Goal: Task Accomplishment & Management: Use online tool/utility

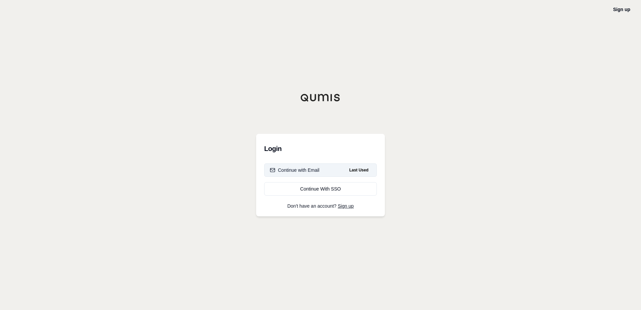
click at [340, 172] on button "Continue with Email Last Used" at bounding box center [320, 169] width 113 height 13
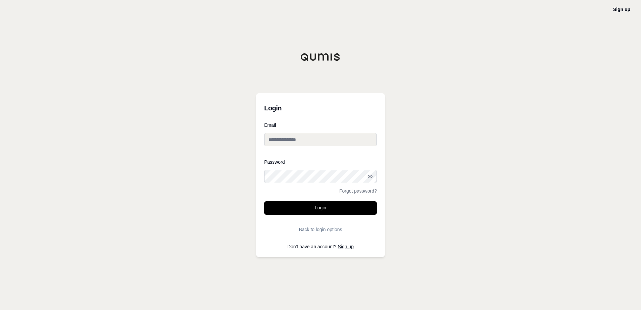
type input "**********"
click at [282, 213] on button "Login" at bounding box center [320, 207] width 113 height 13
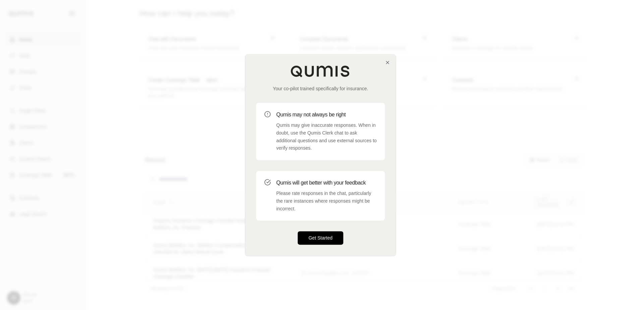
click at [324, 237] on button "Get Started" at bounding box center [321, 237] width 46 height 13
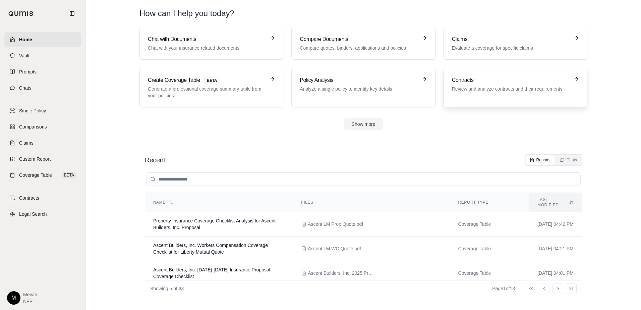
click at [462, 80] on h3 "Contracts" at bounding box center [511, 80] width 118 height 8
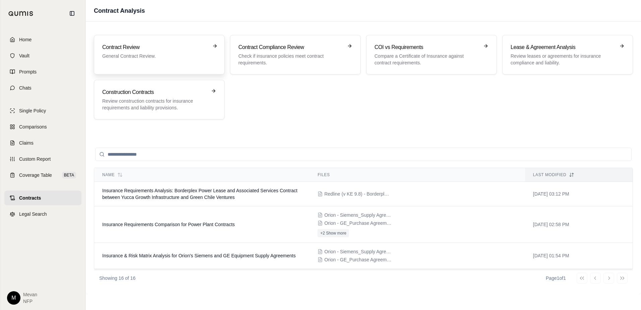
click at [167, 66] on div "Contract Review General Contract Review." at bounding box center [159, 54] width 114 height 23
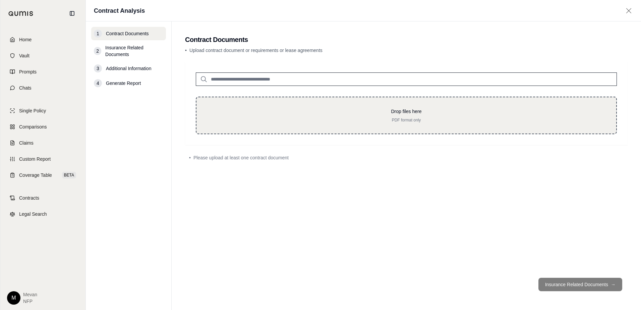
click at [274, 97] on div "Drop files here PDF format only" at bounding box center [406, 116] width 421 height 38
click at [295, 107] on div "Drop files here PDF format only" at bounding box center [406, 116] width 421 height 38
type input "**********"
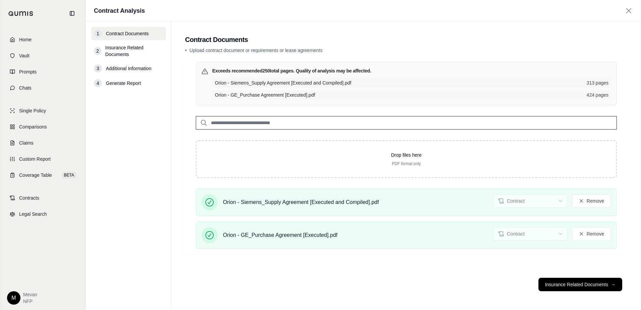
click at [583, 296] on footer "Insurance Related Documents →" at bounding box center [406, 284] width 443 height 24
click at [584, 287] on button "Insurance Related Documents →" at bounding box center [580, 284] width 84 height 13
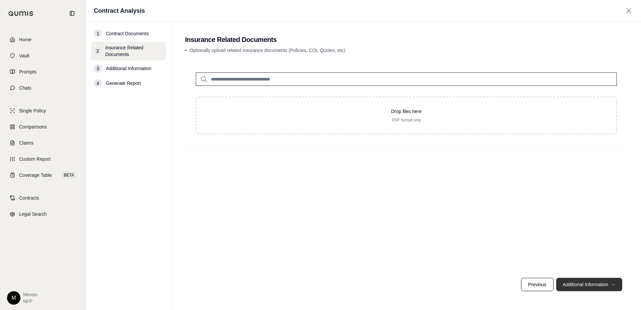
click at [582, 286] on button "Additional Information →" at bounding box center [589, 284] width 66 height 13
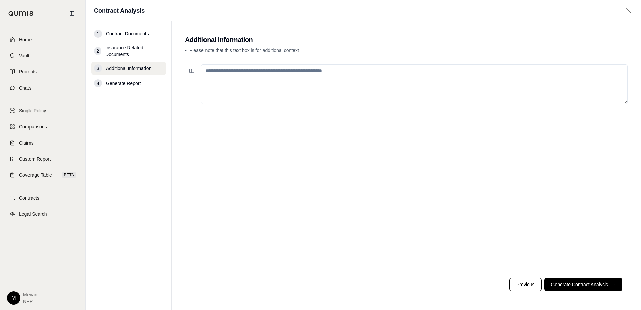
click at [326, 85] on textarea at bounding box center [414, 84] width 426 height 40
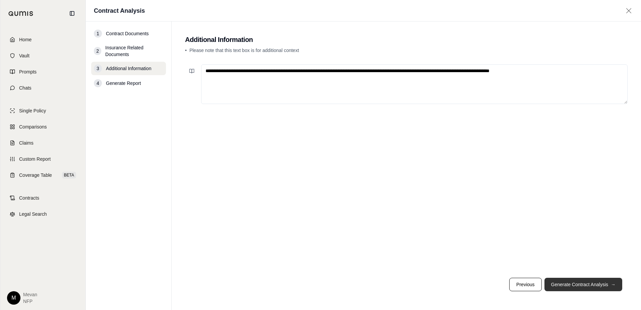
type textarea "**********"
click at [573, 284] on button "Generate Contract Analysis →" at bounding box center [583, 284] width 78 height 13
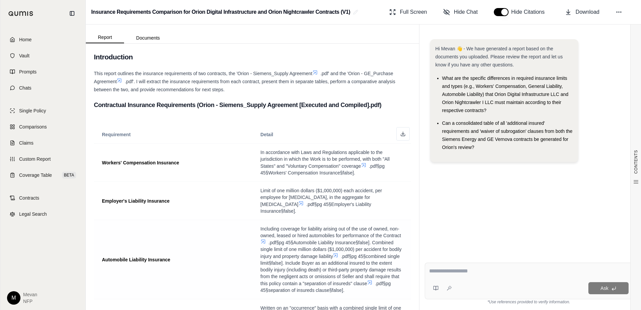
scroll to position [6, 0]
click at [619, 13] on icon at bounding box center [619, 12] width 7 height 7
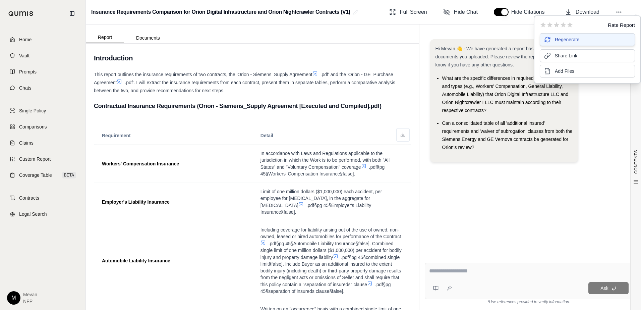
click at [582, 39] on button "Regenerate" at bounding box center [587, 39] width 95 height 13
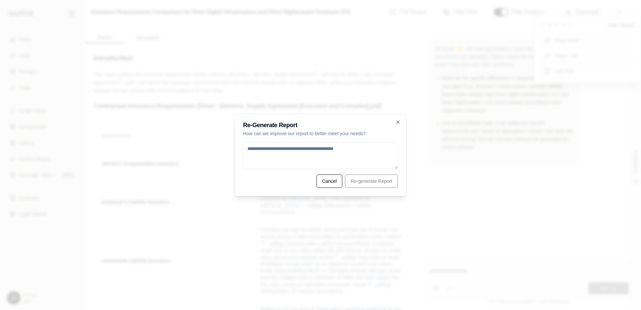
click at [386, 153] on textarea at bounding box center [320, 155] width 155 height 27
type textarea "**********"
click at [355, 185] on button "Re-generate Report" at bounding box center [371, 180] width 53 height 13
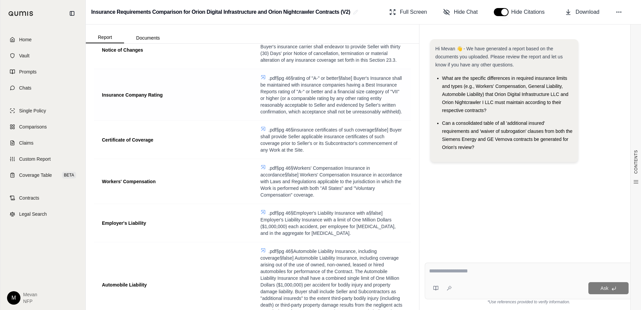
scroll to position [767, 0]
click at [616, 11] on icon at bounding box center [619, 12] width 7 height 7
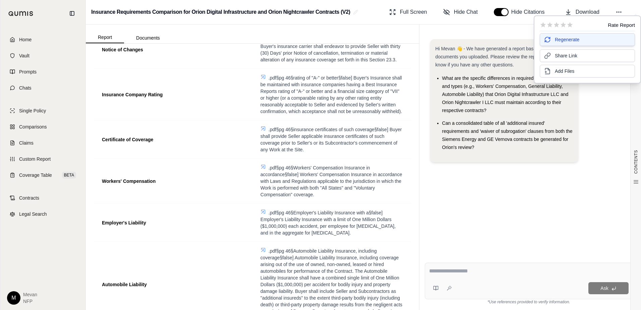
click at [589, 42] on button "Regenerate" at bounding box center [587, 39] width 95 height 13
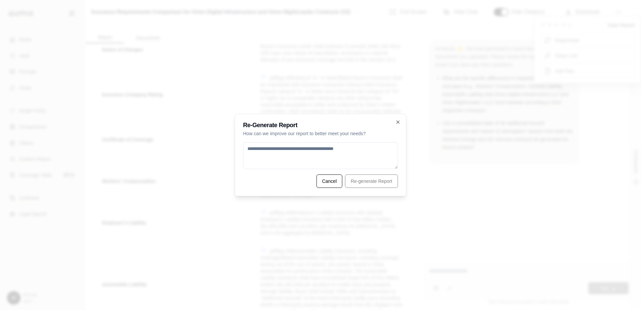
click at [327, 156] on textarea at bounding box center [320, 155] width 155 height 27
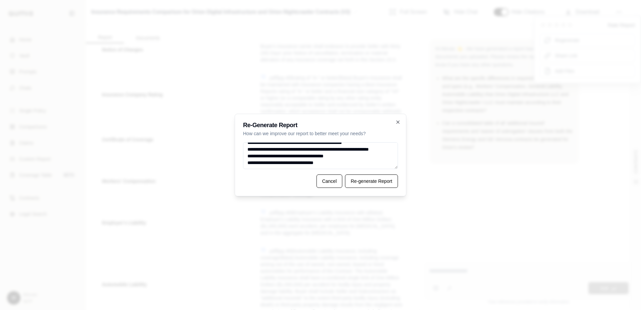
scroll to position [50, 0]
type textarea "**********"
click at [373, 178] on button "Re-generate Report" at bounding box center [371, 180] width 53 height 13
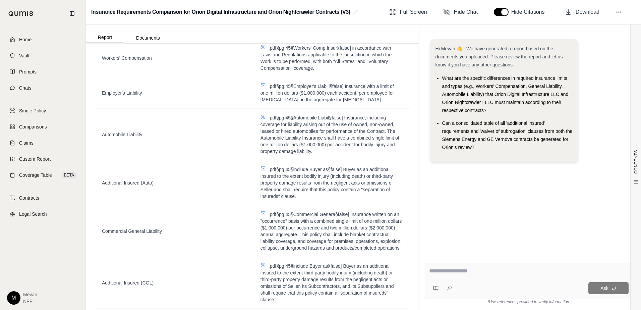
scroll to position [203, 0]
click at [328, 181] on span ".pdf§pg 45§include Buyer as§false] Buyer as an additional insured to the extent…" at bounding box center [326, 182] width 132 height 32
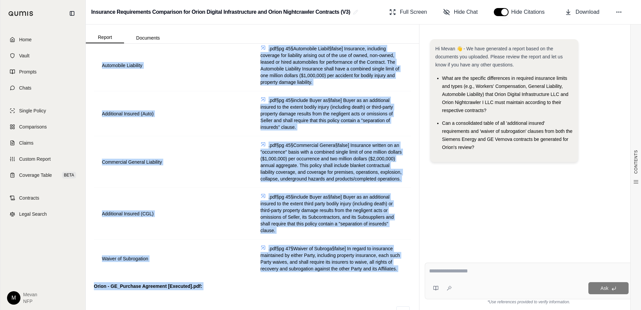
scroll to position [391, 0]
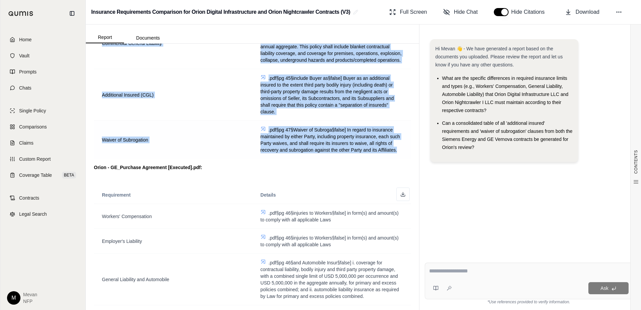
drag, startPoint x: 95, startPoint y: 77, endPoint x: 400, endPoint y: 159, distance: 315.6
click at [400, 159] on div "Introduction This report reviews the insurance requirements outlined in the sup…" at bounding box center [252, 312] width 317 height 1293
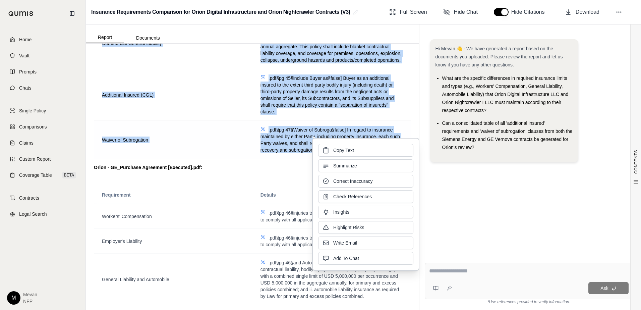
copy div "Lorem - Ipsumdo_Sitame Consectet [Adipisci eli Seddoeiu].tem : Incididuntu Labo…"
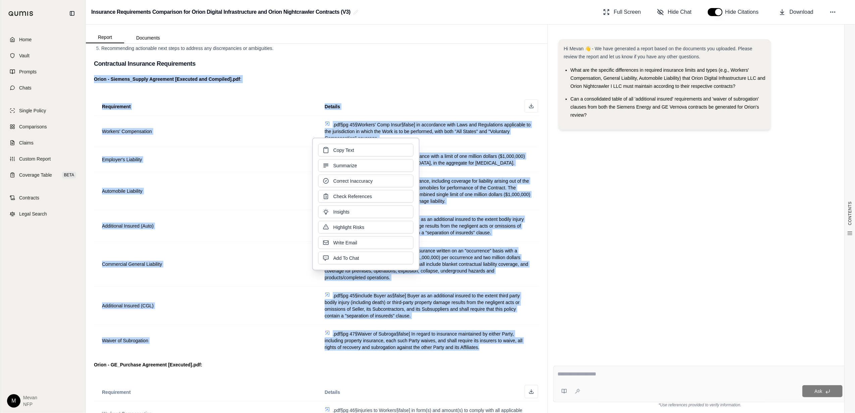
scroll to position [118, 0]
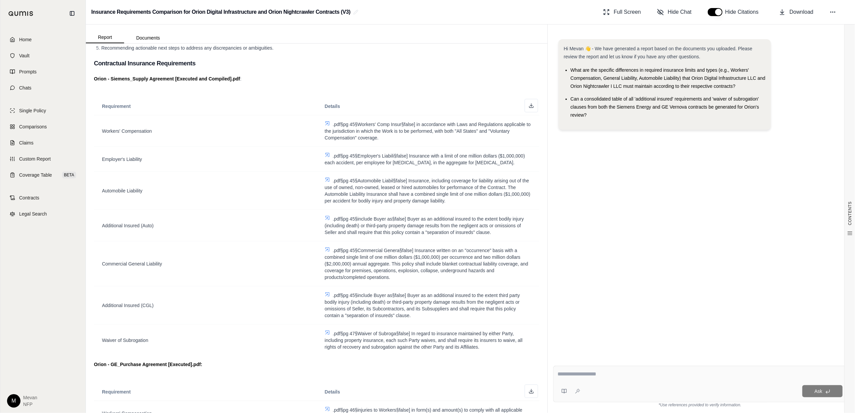
drag, startPoint x: 611, startPoint y: 0, endPoint x: 437, endPoint y: 366, distance: 405.5
click at [437, 309] on div "Orion - GE_Purchase Agreement [Executed].pdf:" at bounding box center [316, 364] width 445 height 8
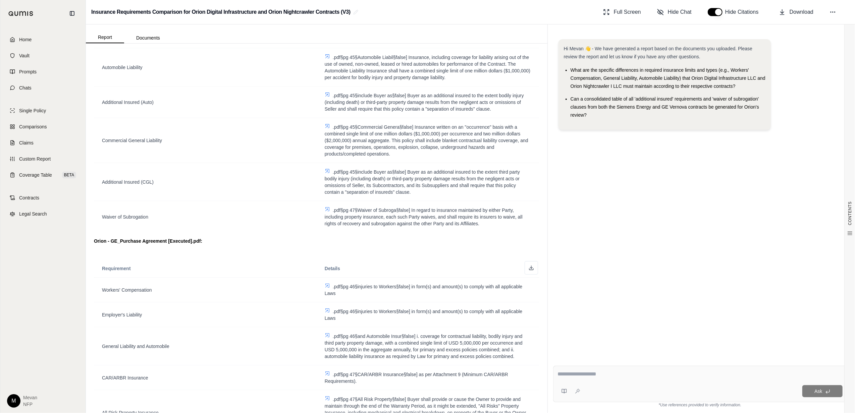
scroll to position [245, 0]
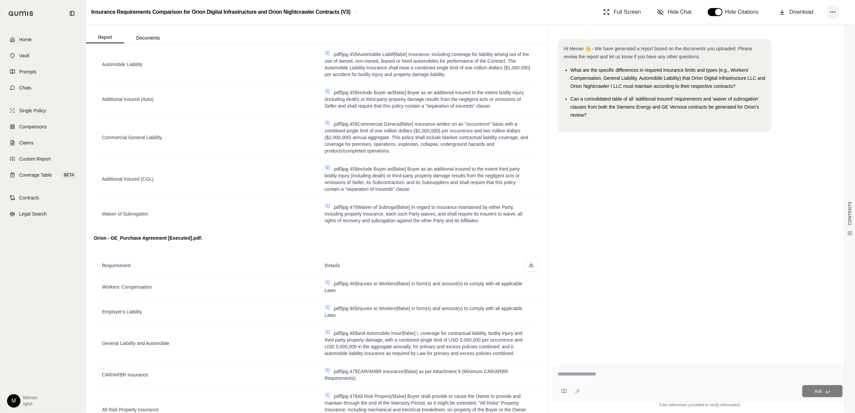
click at [641, 14] on icon at bounding box center [832, 12] width 7 height 7
click at [641, 41] on span "Regenerate" at bounding box center [780, 40] width 24 height 7
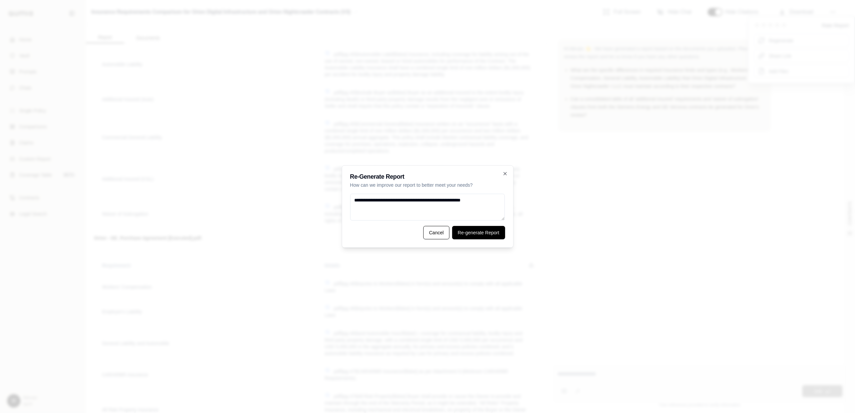
type textarea "**********"
click at [472, 231] on button "Re-generate Report" at bounding box center [478, 232] width 53 height 13
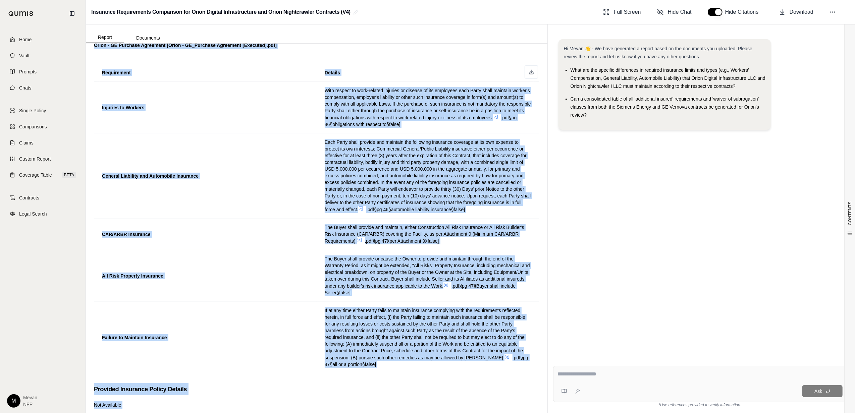
scroll to position [1132, 0]
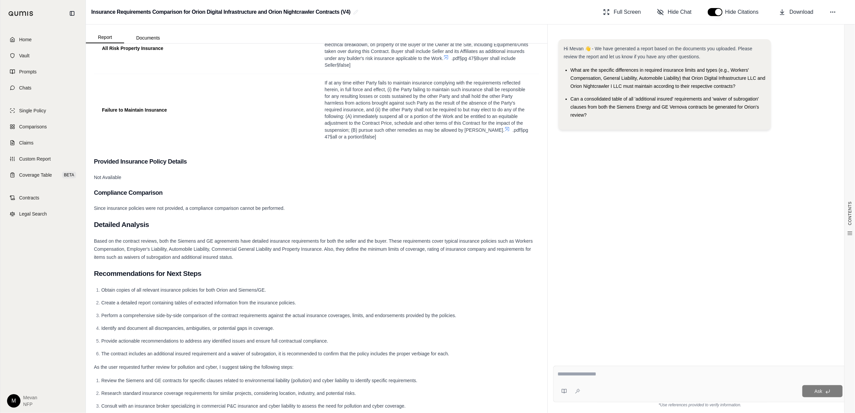
drag, startPoint x: 94, startPoint y: 66, endPoint x: 477, endPoint y: 161, distance: 395.2
copy div "Lorem - Ipsumdo Sitame Consectet [Adipi - Elitsed_Doeius Temporinc [Utlabore et…"
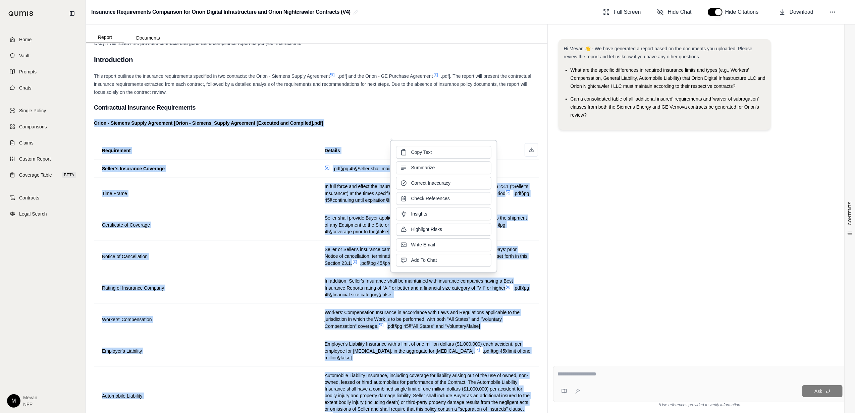
scroll to position [12, 0]
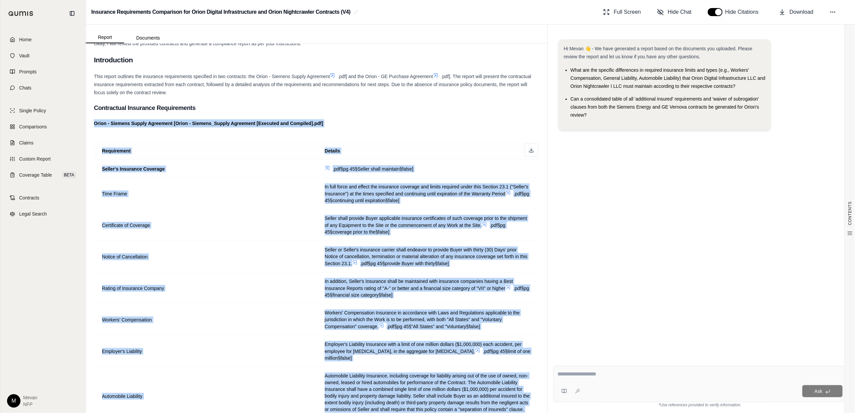
click at [222, 149] on th "Requirement" at bounding box center [205, 151] width 223 height 18
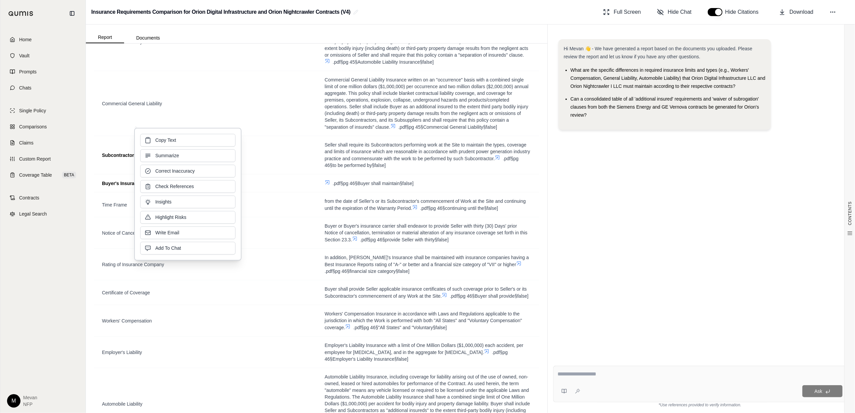
scroll to position [367, 0]
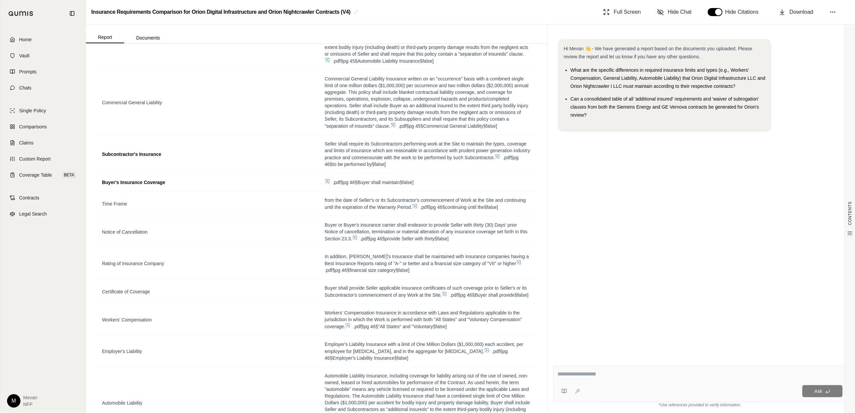
click at [292, 141] on td "Subcontractor's Insurance" at bounding box center [205, 154] width 223 height 38
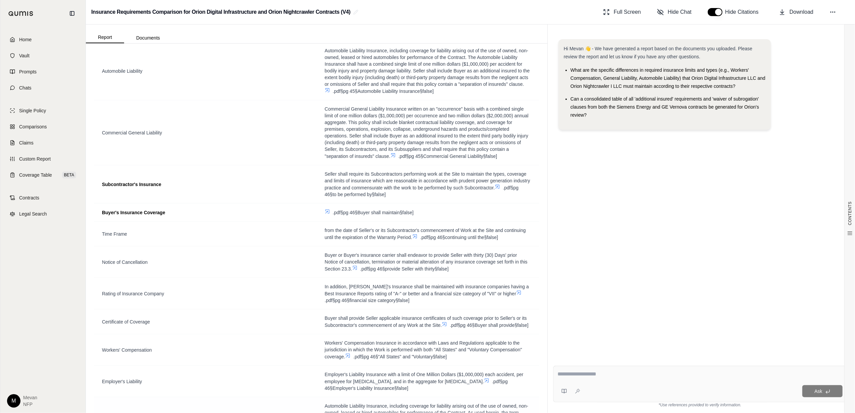
scroll to position [338, 0]
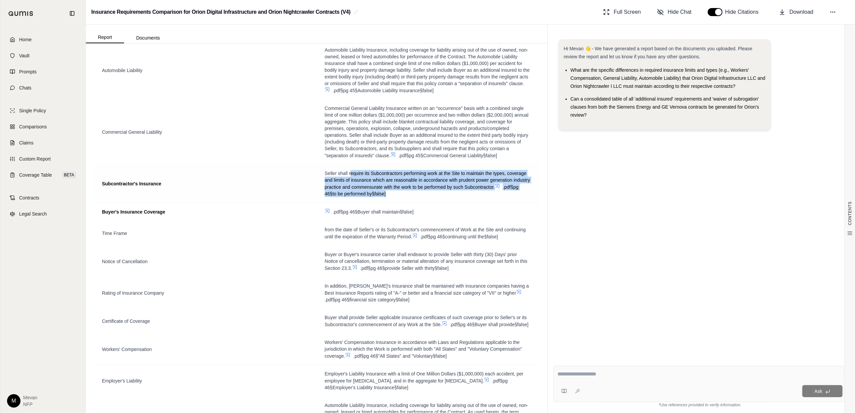
drag, startPoint x: 347, startPoint y: 179, endPoint x: 416, endPoint y: 193, distance: 69.9
click at [416, 193] on span "Seller shall require its Subcontractors performing work at the Site to maintain…" at bounding box center [428, 183] width 207 height 27
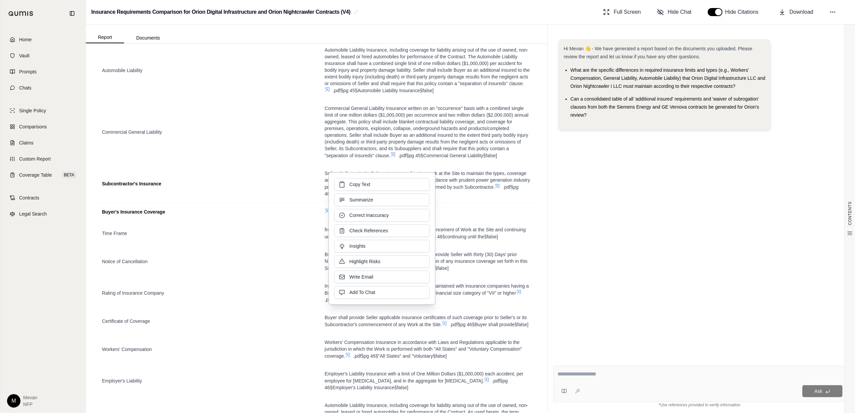
click at [416, 193] on div "Copy Text Summarize Correct Inaccuracy Check References Insights Highlight Risk…" at bounding box center [381, 238] width 95 height 121
click at [298, 175] on td "Subcontractor's Insurance" at bounding box center [205, 184] width 223 height 38
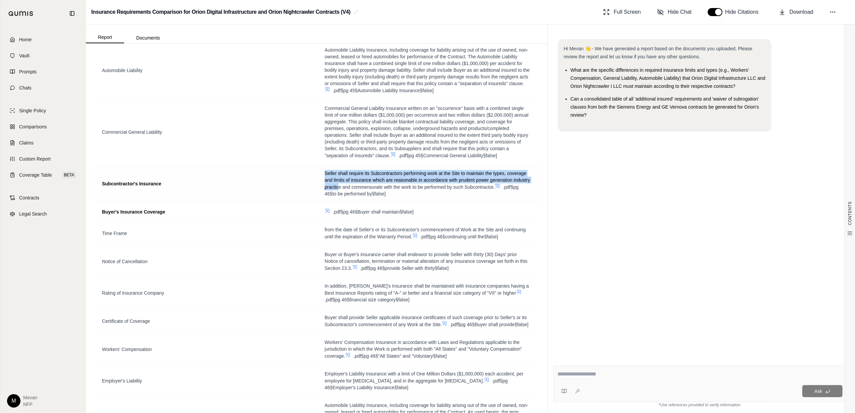
drag, startPoint x: 317, startPoint y: 178, endPoint x: 352, endPoint y: 189, distance: 36.5
click at [352, 189] on td "Seller shall require its Subcontractors performing work at the Site to maintain…" at bounding box center [427, 184] width 223 height 38
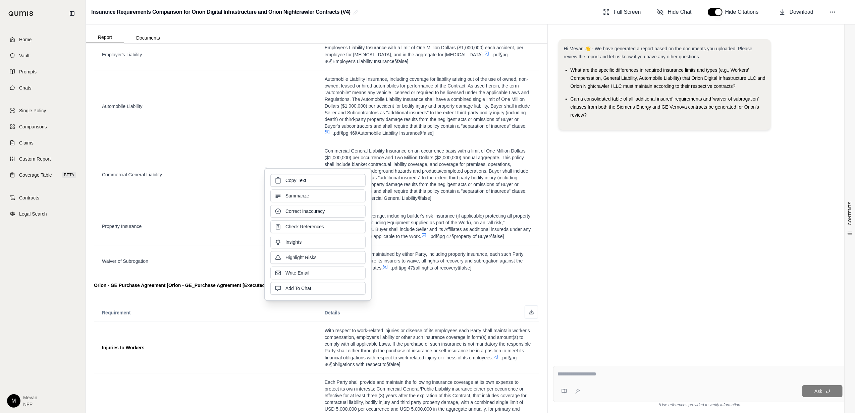
scroll to position [664, 0]
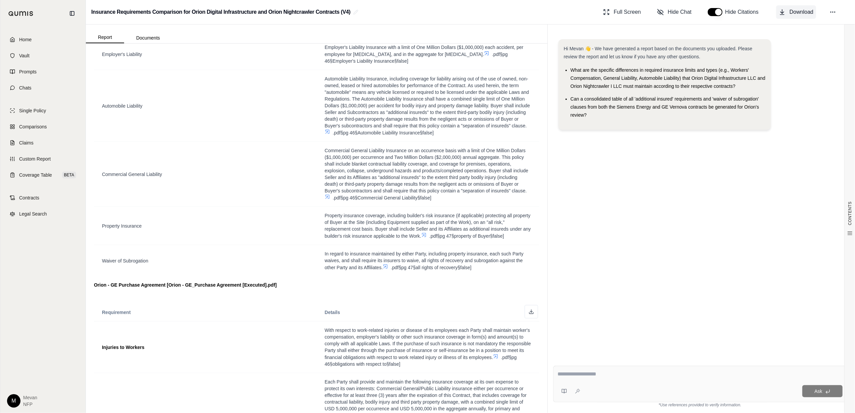
click at [641, 7] on button "Download" at bounding box center [796, 11] width 40 height 13
